Goal: Navigation & Orientation: Find specific page/section

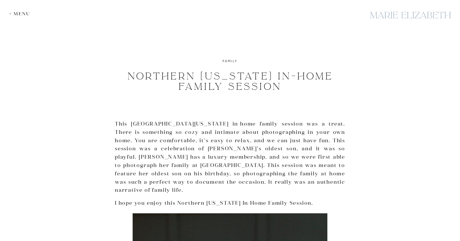
click at [399, 18] on div at bounding box center [410, 15] width 86 height 21
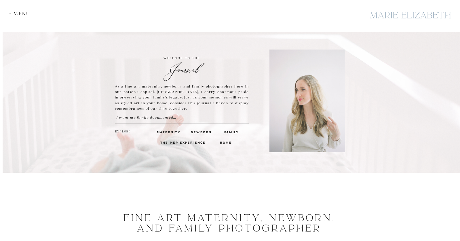
click at [226, 132] on h3 "Family" at bounding box center [231, 131] width 14 height 5
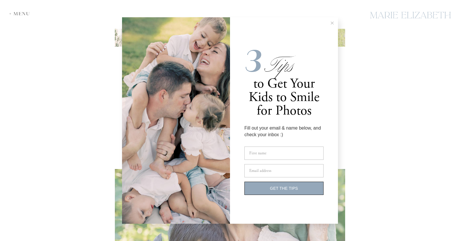
scroll to position [1298, 0]
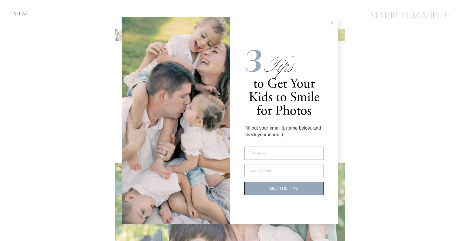
click at [330, 25] on button at bounding box center [332, 23] width 12 height 12
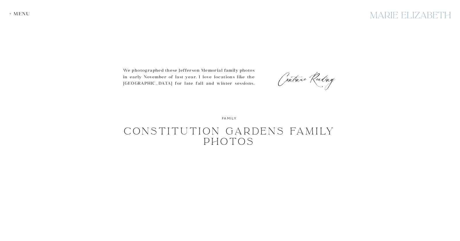
scroll to position [1767, 0]
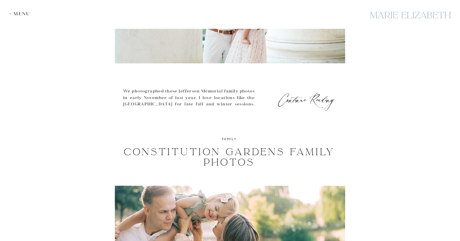
click at [19, 14] on div "+ Menu" at bounding box center [21, 13] width 24 height 5
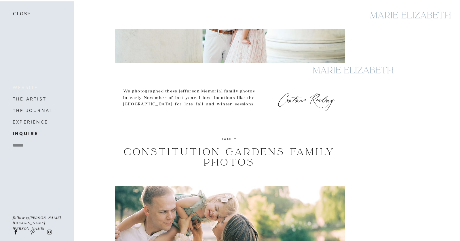
click at [26, 88] on h3 "website" at bounding box center [37, 87] width 48 height 8
